Goal: Task Accomplishment & Management: Manage account settings

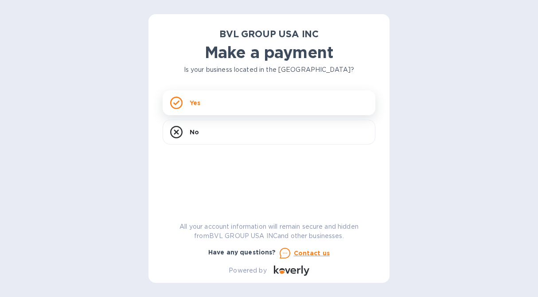
click at [227, 107] on div "Yes" at bounding box center [269, 102] width 213 height 25
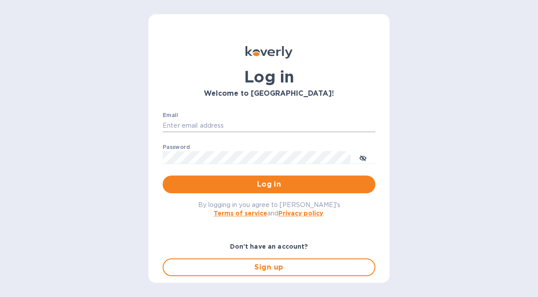
click at [246, 119] on input "Email" at bounding box center [269, 125] width 213 height 13
type input "w"
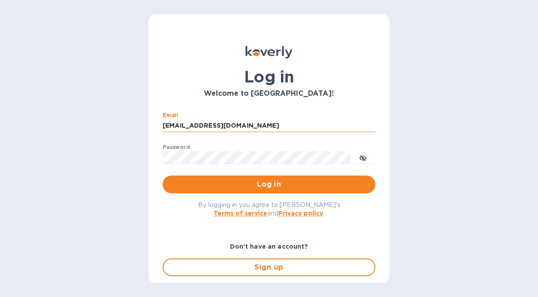
type input "williamokk@gmail.com"
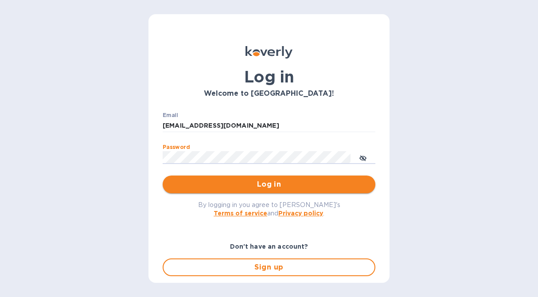
click at [260, 182] on span "Log in" at bounding box center [269, 184] width 198 height 11
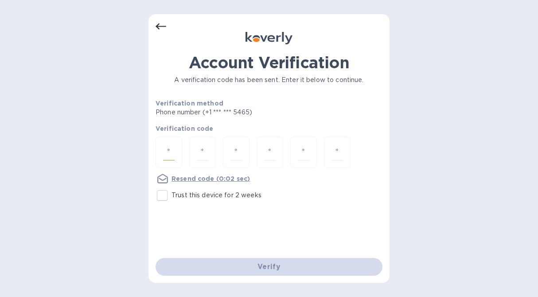
click at [174, 150] on input "number" at bounding box center [169, 152] width 12 height 16
type input "6"
type input "2"
type input "0"
type input "4"
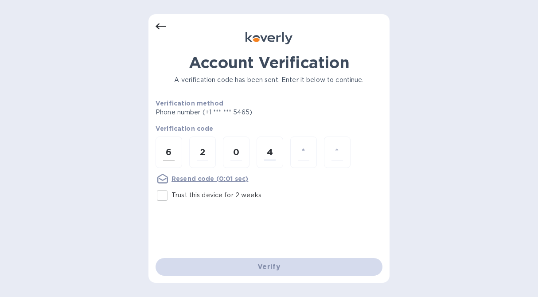
type input "4"
type input "7"
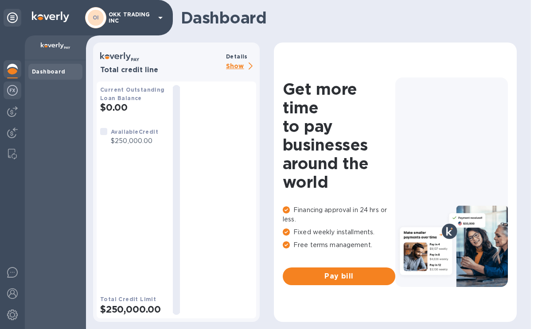
click at [9, 91] on img at bounding box center [12, 90] width 11 height 11
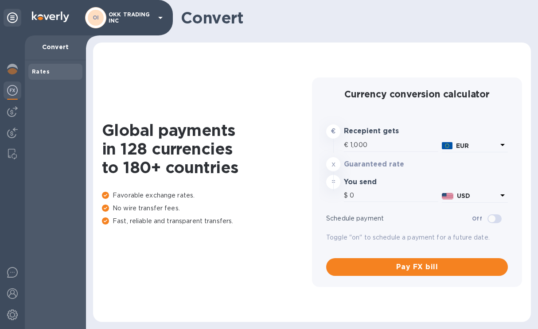
type input "1,179.18"
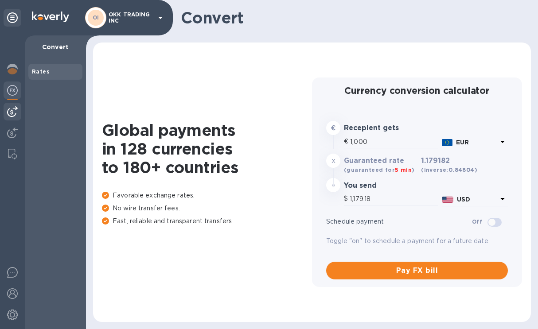
click at [11, 111] on img at bounding box center [12, 111] width 11 height 11
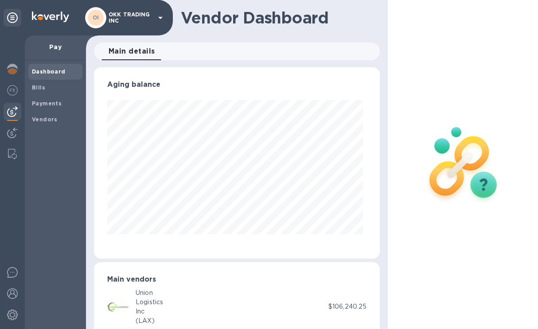
scroll to position [23, 0]
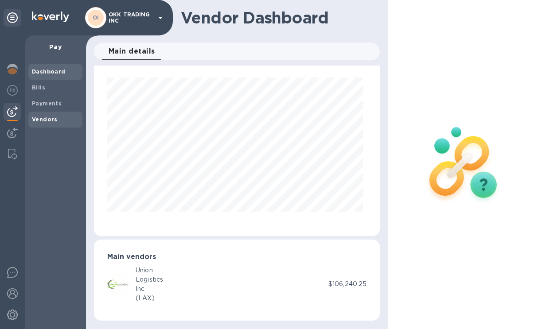
click at [48, 115] on span "Vendors" at bounding box center [45, 119] width 26 height 9
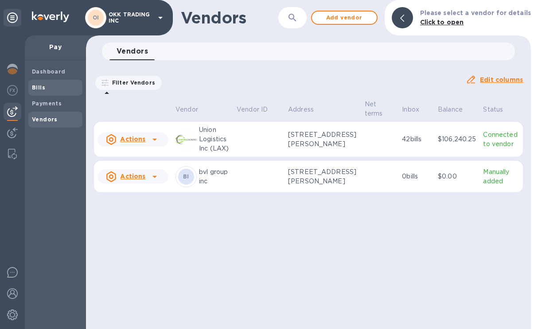
click at [49, 85] on span "Bills" at bounding box center [55, 87] width 47 height 9
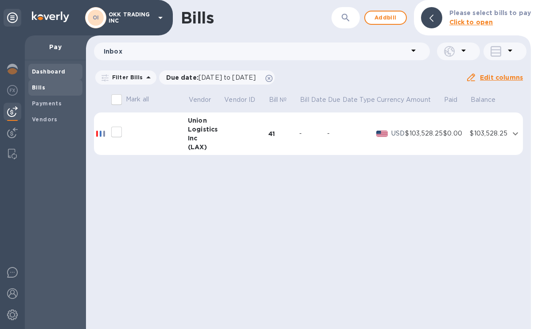
click at [51, 75] on span "Dashboard" at bounding box center [49, 71] width 34 height 9
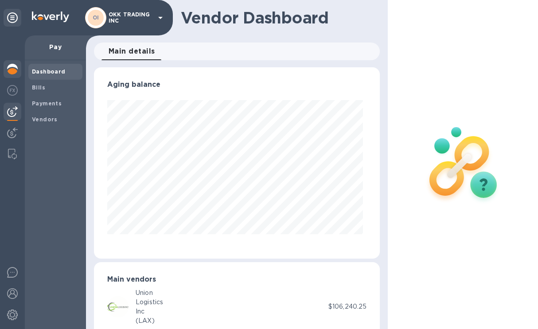
click at [12, 70] on img at bounding box center [12, 69] width 11 height 11
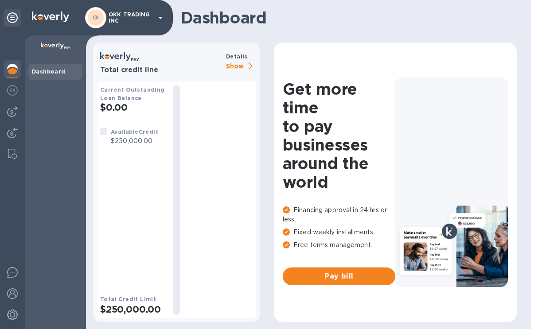
click at [233, 66] on p "Show" at bounding box center [241, 66] width 30 height 11
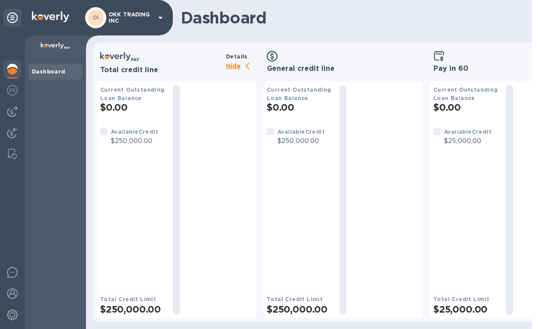
click at [452, 282] on div "Current Outstanding Loan Balance $0.00 Available Credit $25,000.00 Total Credit…" at bounding box center [466, 200] width 66 height 230
click at [437, 62] on icon at bounding box center [438, 56] width 11 height 11
click at [14, 108] on img at bounding box center [12, 111] width 11 height 11
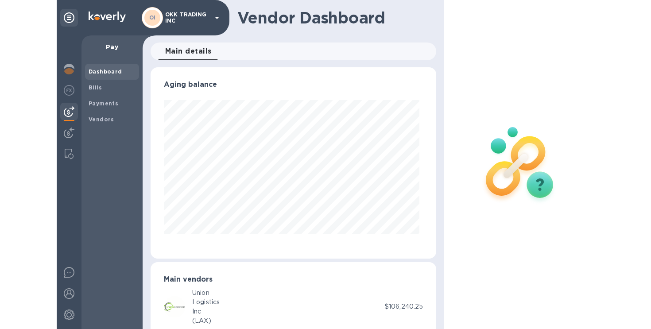
scroll to position [23, 0]
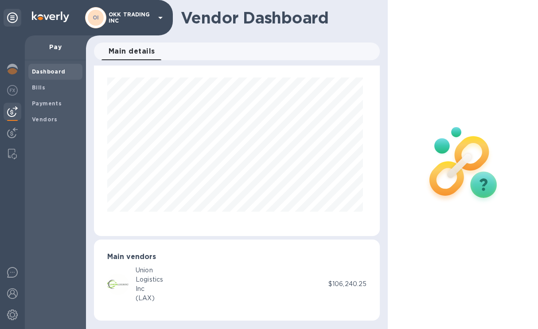
click at [137, 258] on h3 "Main vendors" at bounding box center [236, 257] width 259 height 8
click at [51, 92] on span "Bills" at bounding box center [55, 87] width 47 height 9
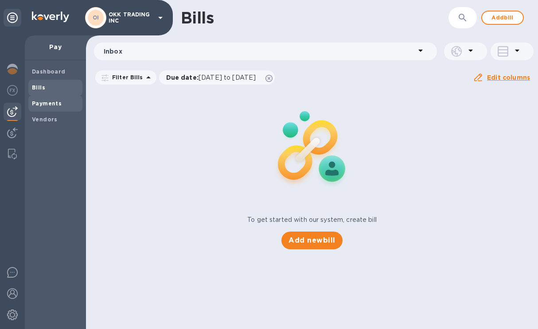
click at [51, 106] on b "Payments" at bounding box center [47, 103] width 30 height 7
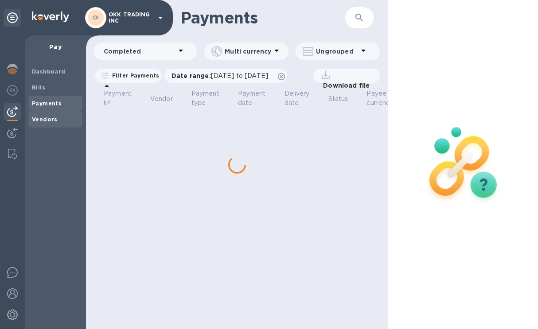
click at [50, 118] on b "Vendors" at bounding box center [45, 119] width 26 height 7
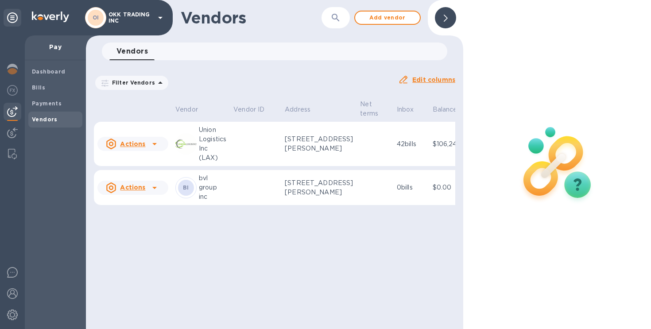
click at [156, 144] on icon at bounding box center [154, 144] width 11 height 11
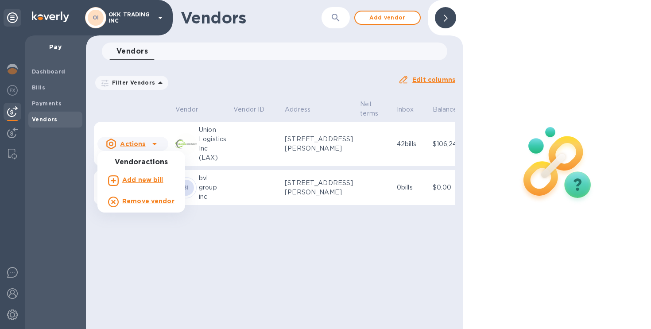
click at [158, 248] on div at bounding box center [325, 164] width 651 height 329
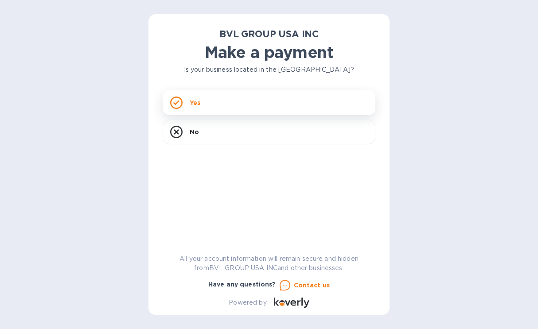
click at [298, 103] on div "Yes" at bounding box center [269, 102] width 213 height 25
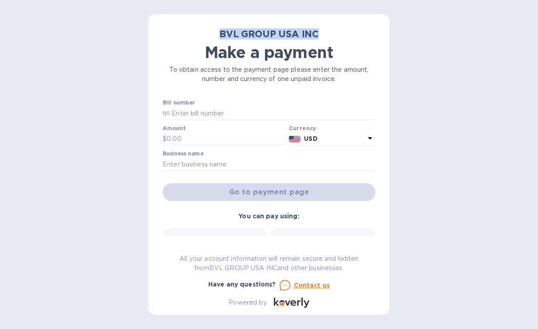
drag, startPoint x: 320, startPoint y: 34, endPoint x: 220, endPoint y: 37, distance: 100.6
click at [220, 37] on h2 "BVL GROUP USA INC" at bounding box center [269, 33] width 213 height 11
copy b "BVL GROUP USA INC"
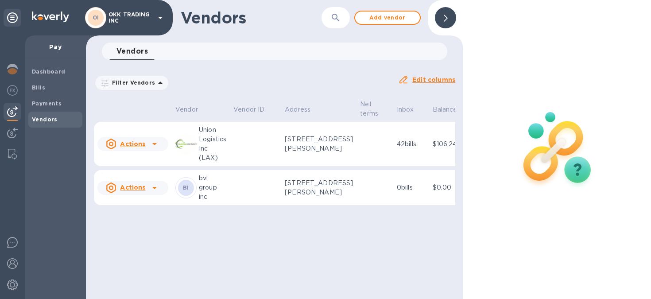
click at [451, 11] on div at bounding box center [445, 17] width 21 height 21
